Goal: Check status: Check status

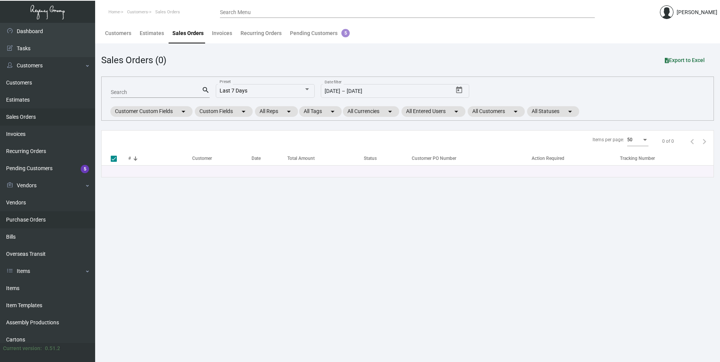
click at [25, 219] on link "Purchase Orders" at bounding box center [47, 219] width 95 height 17
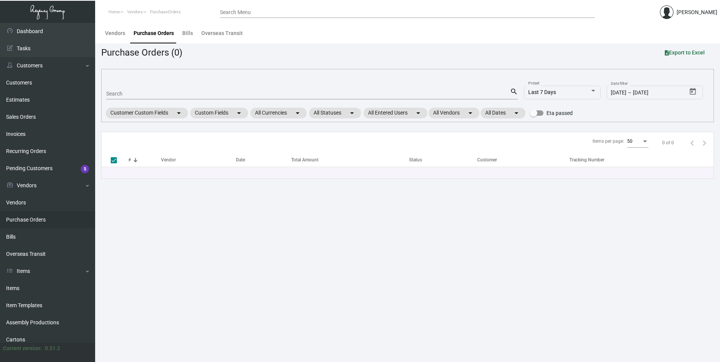
click at [134, 89] on div "Search" at bounding box center [308, 94] width 404 height 12
paste input "104161"
type input "104161"
checkbox input "false"
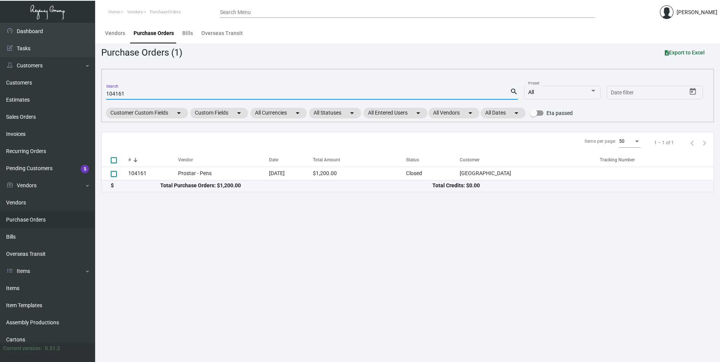
type input "104161"
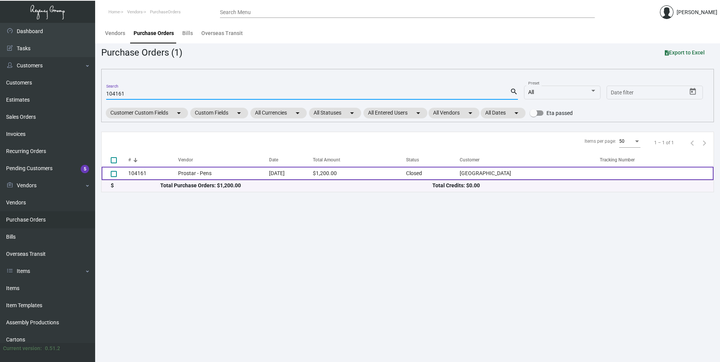
click at [142, 174] on td "104161" at bounding box center [153, 173] width 50 height 13
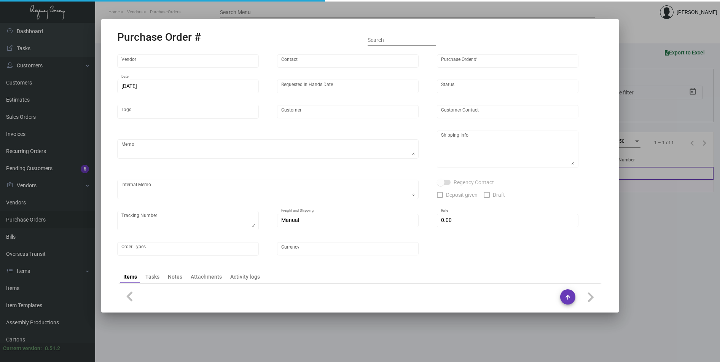
type input "Prostar - Pens"
type input "Elsie Jiang"
type input "104161"
type input "3/12/2024"
type input "4/12/2024"
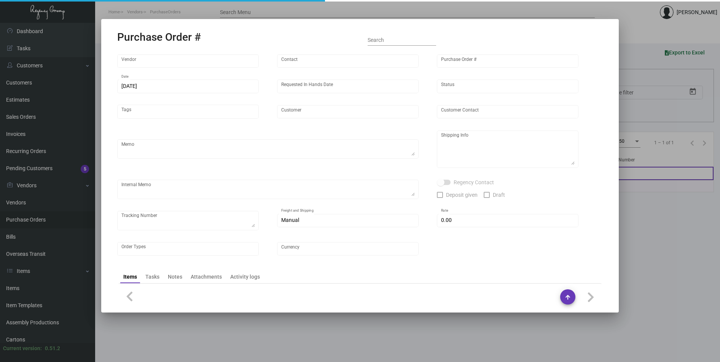
type input "[GEOGRAPHIC_DATA]"
type textarea "Please process after sample approval. Ship by boat to our NJ warehouse."
type textarea "Regency Group NJ - Alex Penate 22 Belgrove Dr. Kearny, NJ, 07032 US"
type textarea "sample approved - 3/26"
checkbox input "true"
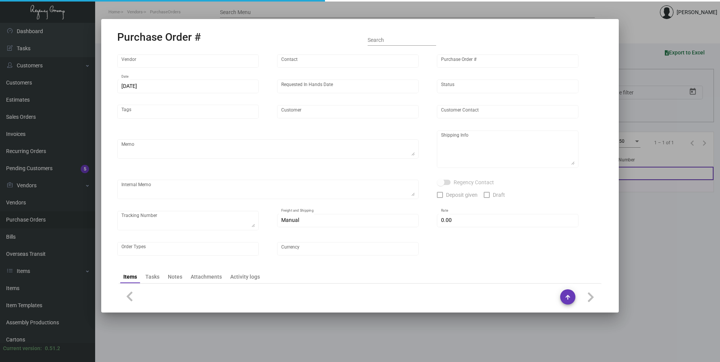
type input "$ 0.00"
type input "United States Dollar $"
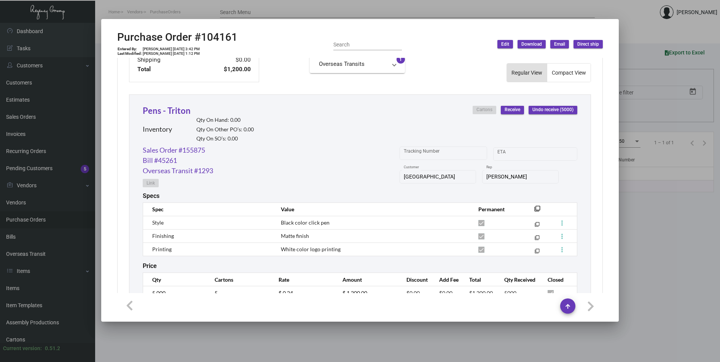
scroll to position [352, 0]
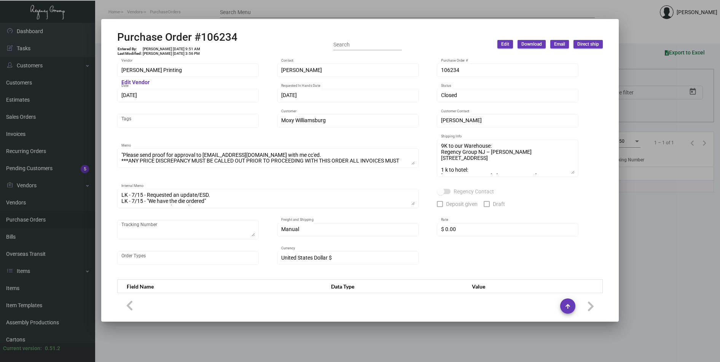
scroll to position [387, 0]
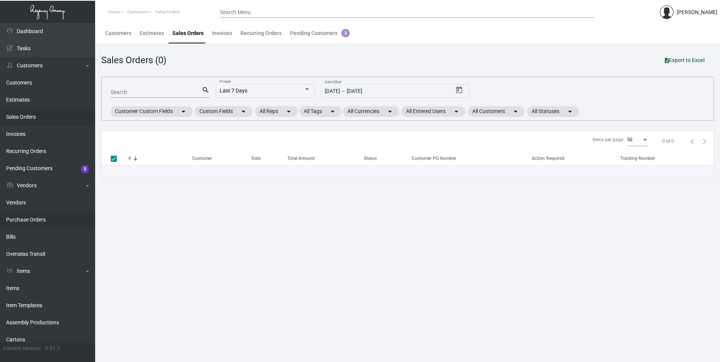
click at [22, 220] on link "Purchase Orders" at bounding box center [47, 219] width 95 height 17
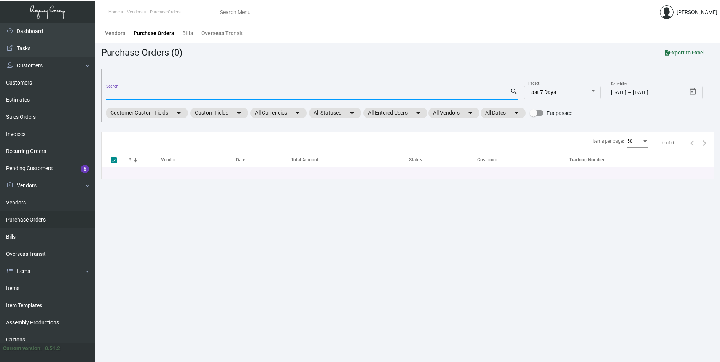
click at [134, 94] on input "Search" at bounding box center [308, 94] width 404 height 6
paste input "104161"
type input "104161"
checkbox input "false"
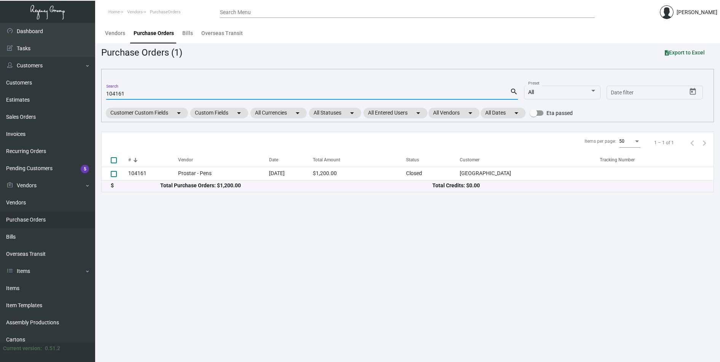
click at [127, 92] on input "104161" at bounding box center [308, 94] width 404 height 6
click at [127, 93] on input "104161" at bounding box center [308, 94] width 404 height 6
paste input "6367"
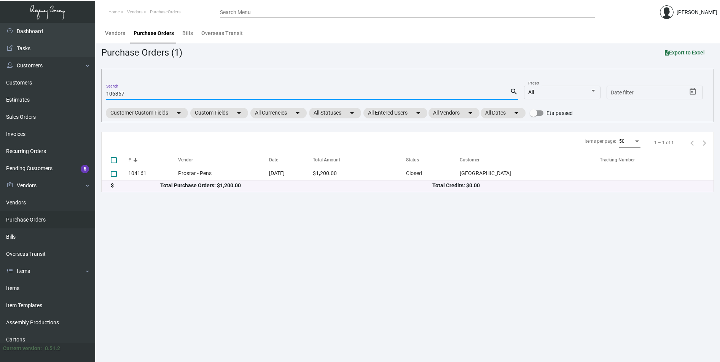
type input "106367"
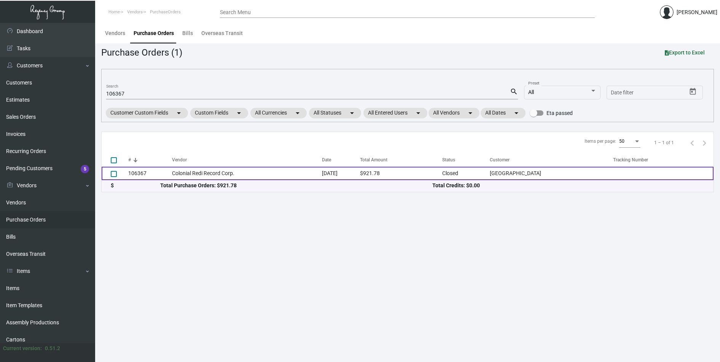
click at [135, 175] on td "106367" at bounding box center [150, 173] width 44 height 13
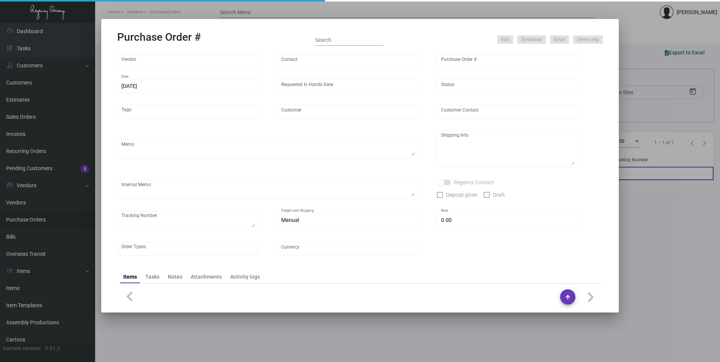
type input "Colonial Redi Record Corp."
type input "[PERSON_NAME]"
type input "106367"
type input "[DATE]"
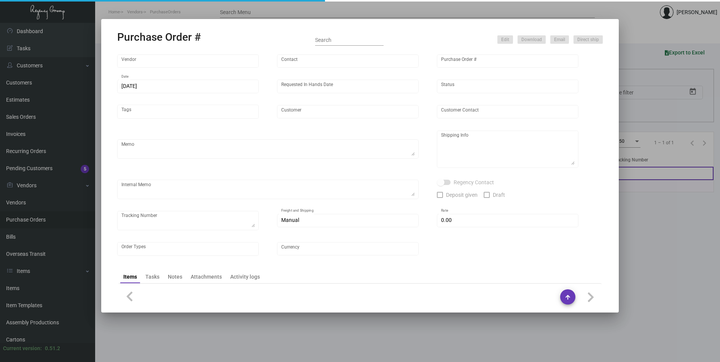
type input "[GEOGRAPHIC_DATA]"
type input "[PERSON_NAME]"
type textarea ""Please send proof for approval to [EMAIL_ADDRESS][DOMAIN_NAME] with me cc'ed. …"
type textarea "[GEOGRAPHIC_DATA] - [PERSON_NAME] [STREET_ADDRESS][PERSON_NAME]"
type textarea "LK - 7/15 - Requested an update/ESD. LK - 7/17 - Requested an update/ESD."
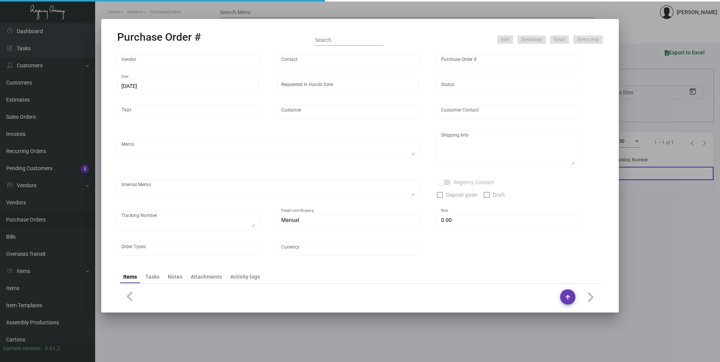
type input "$ 0.00"
type input "United States Dollar $"
